Goal: Transaction & Acquisition: Purchase product/service

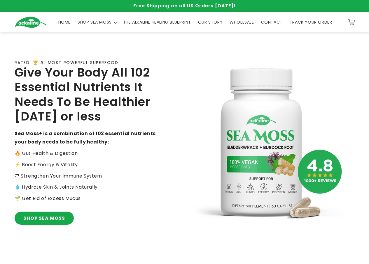
click at [32, 228] on div "RATED: 🏆 #1 MOST POWERFUL SUPERFOOD Give Your Body All 102 Essential Nutrients …" at bounding box center [100, 144] width 170 height 203
click at [37, 228] on div "RATED: 🏆 #1 MOST POWERFUL SUPERFOOD Give Your Body All 102 Essential Nutrients …" at bounding box center [100, 144] width 170 height 203
click at [49, 220] on link "SHOP SEA MOSS" at bounding box center [44, 218] width 59 height 13
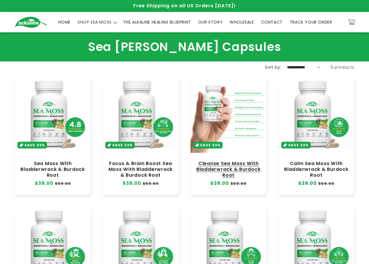
click at [229, 161] on link "Cleanse Sea Moss With Bladderwrack & Burdock Root" at bounding box center [228, 169] width 64 height 17
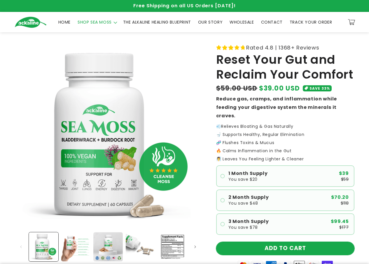
click at [269, 242] on button "ADD TO CART" at bounding box center [285, 248] width 138 height 13
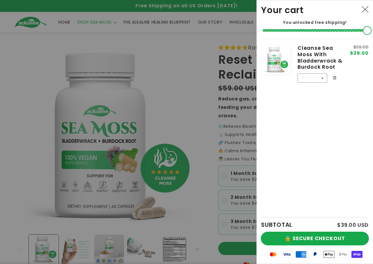
click at [302, 232] on button "🔒 SECURE CHECKOUT" at bounding box center [315, 238] width 108 height 13
click at [304, 236] on button "🔒 SECURE CHECKOUT" at bounding box center [315, 238] width 108 height 13
